Goal: Complete application form

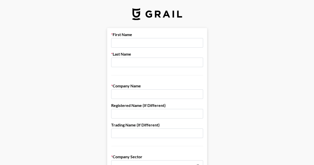
click at [125, 45] on input "text" at bounding box center [157, 43] width 92 height 10
type input "[PERSON_NAME]"
type input "[PERSON_NAME]'s Daughter"
drag, startPoint x: 135, startPoint y: 64, endPoint x: 96, endPoint y: 64, distance: 38.5
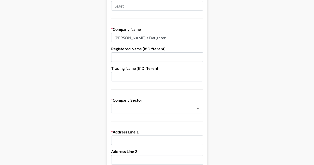
scroll to position [59, 0]
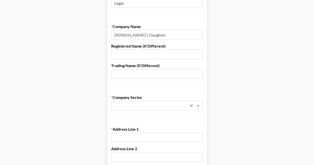
click at [201, 104] on icon "Open" at bounding box center [198, 106] width 6 height 6
type input "Leget"
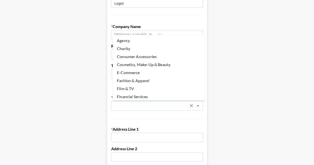
click at [171, 65] on li "Cosmetics, Make-Up & Beauty" at bounding box center [159, 65] width 92 height 8
type input "Cosmetics, Make-Up & Beauty"
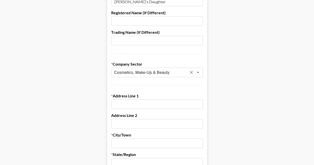
scroll to position [94, 0]
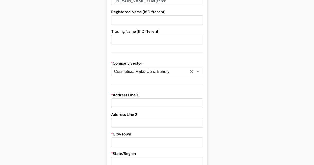
click at [159, 103] on input "text" at bounding box center [157, 103] width 92 height 10
type input "[STREET_ADDRESS]"
type input "[PERSON_NAME]"
type input "[GEOGRAPHIC_DATA]"
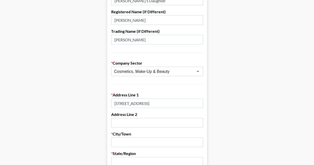
type input "[US_STATE]"
type input "20852"
type input "[EMAIL_ADDRESS][DOMAIN_NAME]"
type input "5167240246"
drag, startPoint x: 166, startPoint y: 20, endPoint x: 85, endPoint y: 19, distance: 81.3
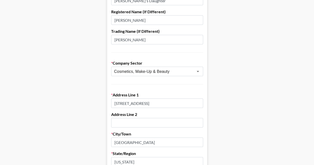
click at [85, 19] on main "First Name [PERSON_NAME] Last Name [PERSON_NAME] Company Name [PERSON_NAME]'s D…" at bounding box center [157, 150] width 306 height 432
drag, startPoint x: 163, startPoint y: 41, endPoint x: 70, endPoint y: 34, distance: 93.8
click at [70, 34] on main "First Name [PERSON_NAME] Last Name [PERSON_NAME] Company Name [PERSON_NAME]'s D…" at bounding box center [157, 150] width 306 height 432
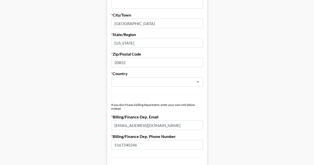
scroll to position [210, 0]
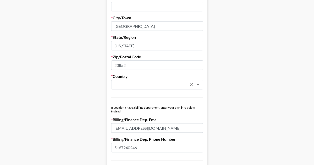
click at [197, 85] on icon "Open" at bounding box center [198, 85] width 6 height 6
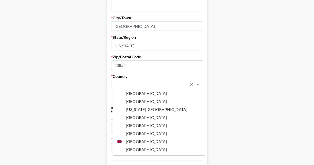
scroll to position [1877, 0]
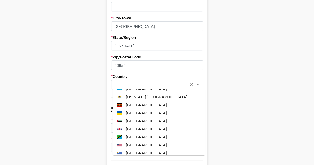
click at [147, 141] on li "[GEOGRAPHIC_DATA]" at bounding box center [159, 145] width 92 height 8
type input "[GEOGRAPHIC_DATA]"
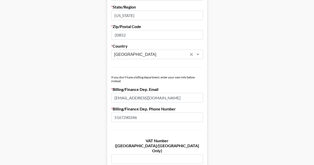
scroll to position [254, 0]
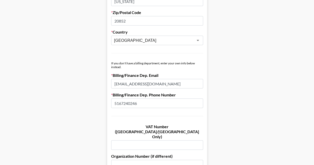
drag, startPoint x: 159, startPoint y: 85, endPoint x: 46, endPoint y: 73, distance: 113.0
type input "[EMAIL_ADDRESS][DOMAIN_NAME]"
type input "[PERSON_NAME]"
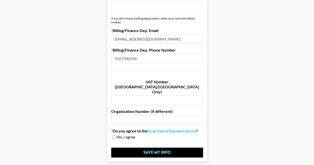
scroll to position [313, 0]
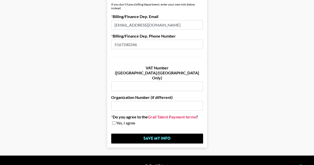
click at [192, 114] on link "Grail Talent Payment terms" at bounding box center [172, 116] width 49 height 5
click at [116, 121] on input "checkbox" at bounding box center [113, 123] width 3 height 4
checkbox input "true"
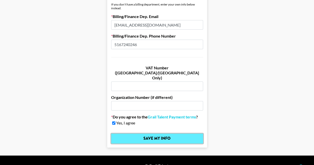
click at [146, 133] on input "Save My Info" at bounding box center [157, 138] width 92 height 10
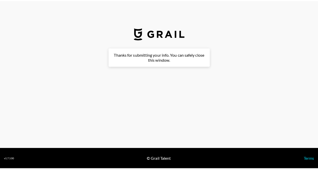
scroll to position [0, 0]
